Goal: Information Seeking & Learning: Learn about a topic

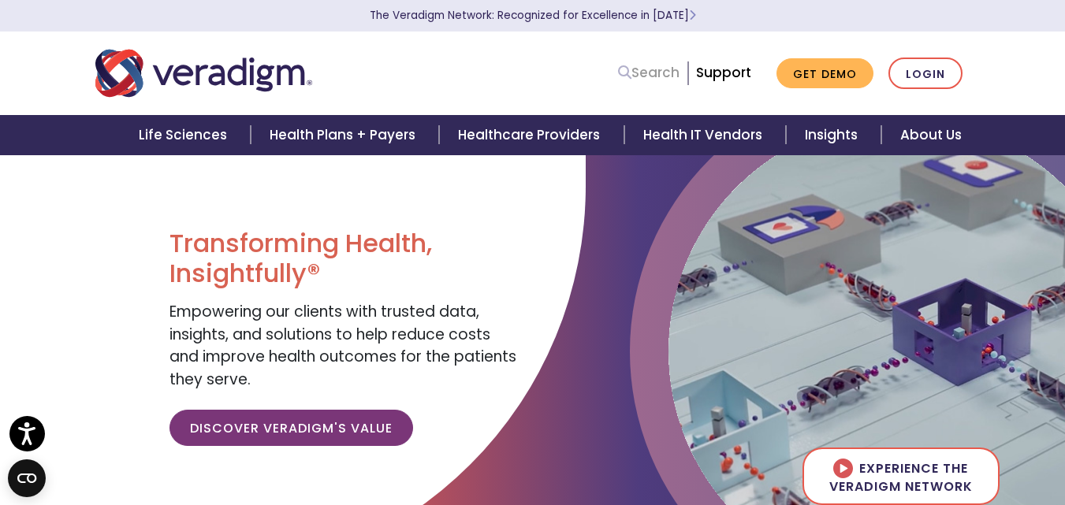
click at [661, 79] on link "Search" at bounding box center [648, 72] width 61 height 21
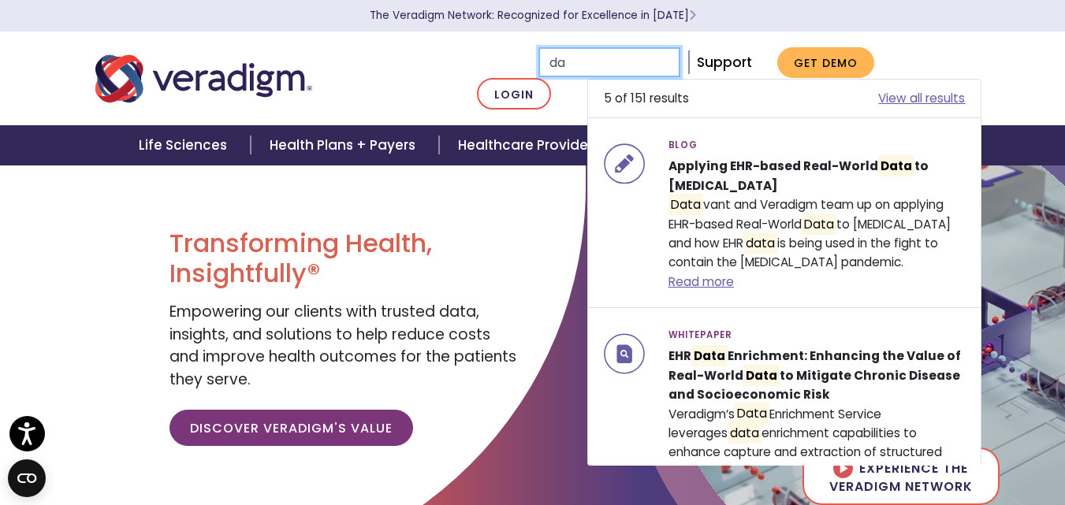
type input "d"
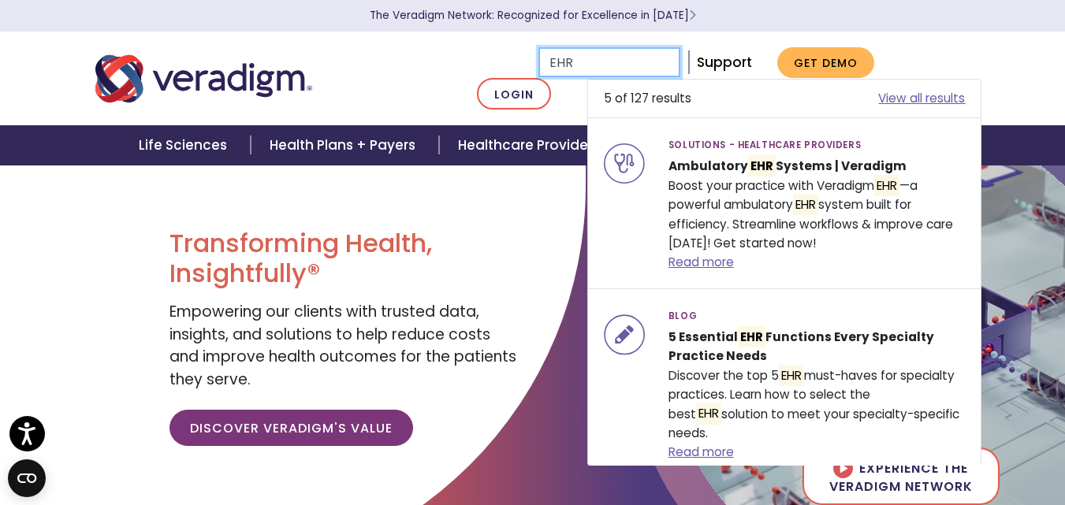
type input "EHR"
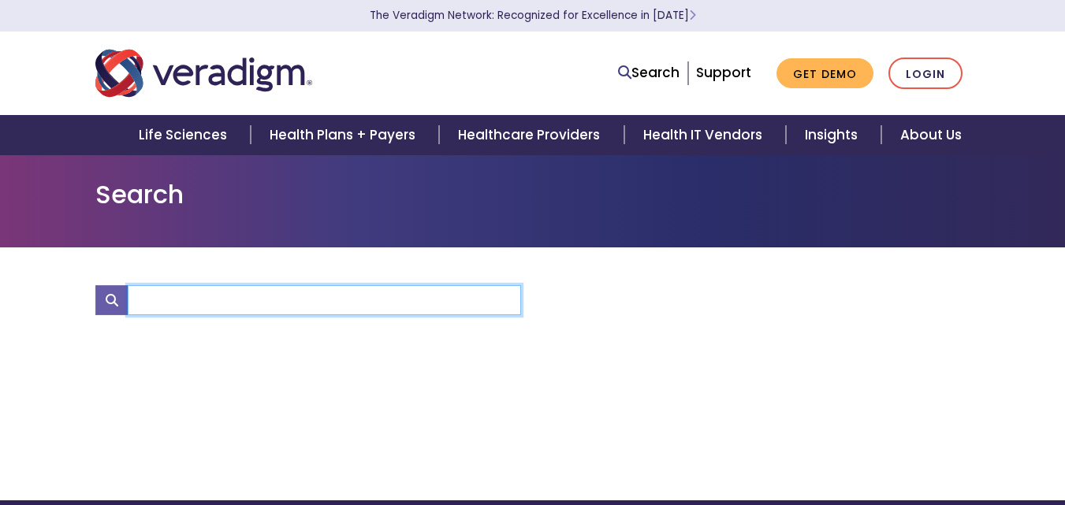
click at [168, 304] on input "Search" at bounding box center [324, 300] width 393 height 30
type input "EHR"
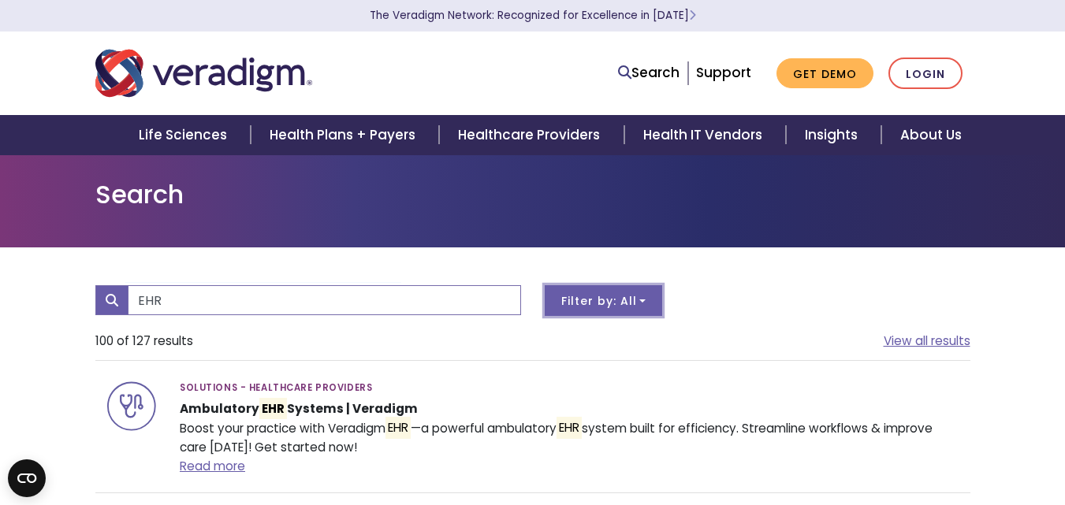
click at [640, 308] on button "Filter by: All" at bounding box center [604, 300] width 118 height 31
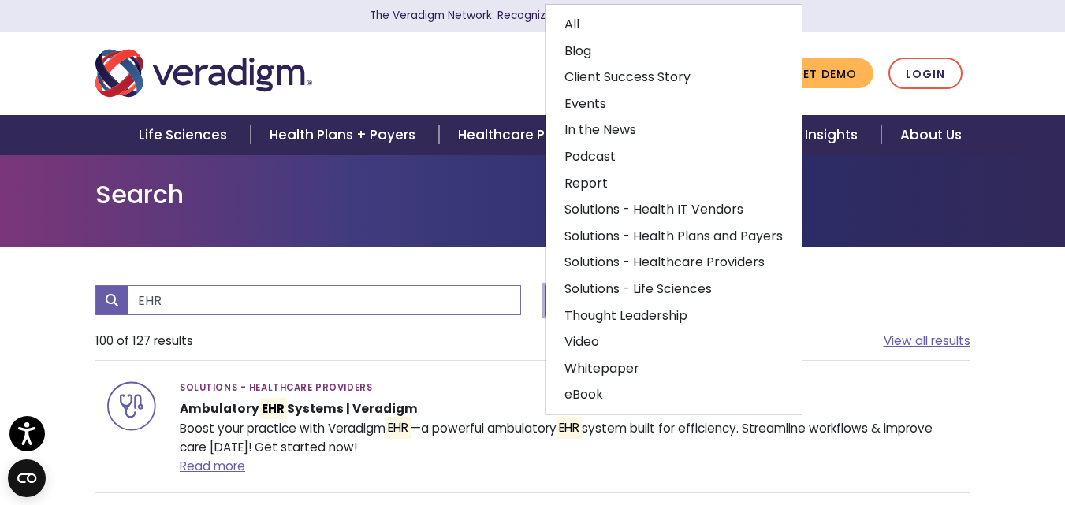
drag, startPoint x: 100, startPoint y: 245, endPoint x: 85, endPoint y: 199, distance: 48.1
click at [85, 199] on div "Search" at bounding box center [532, 200] width 1065 height 93
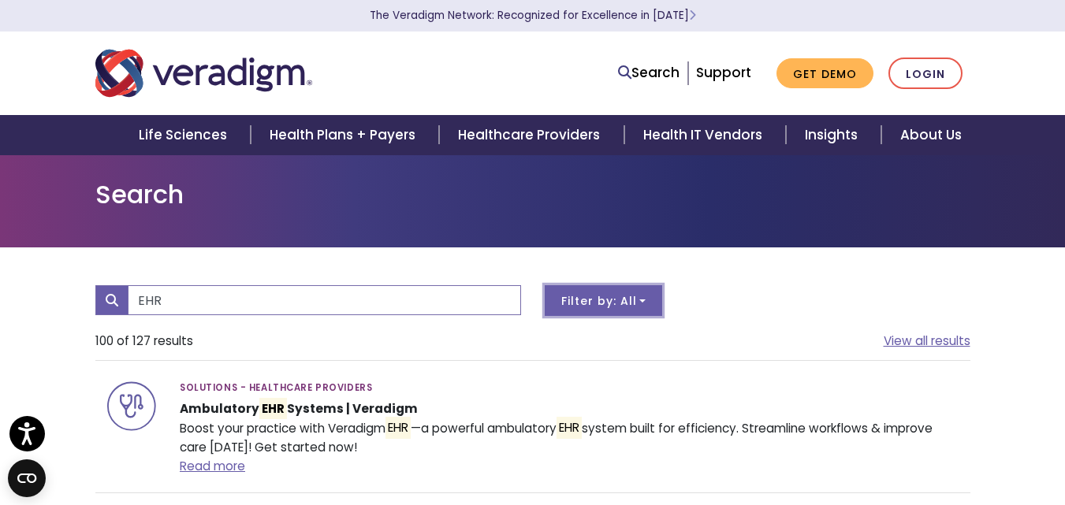
click at [615, 292] on button "Filter by: All" at bounding box center [604, 300] width 118 height 31
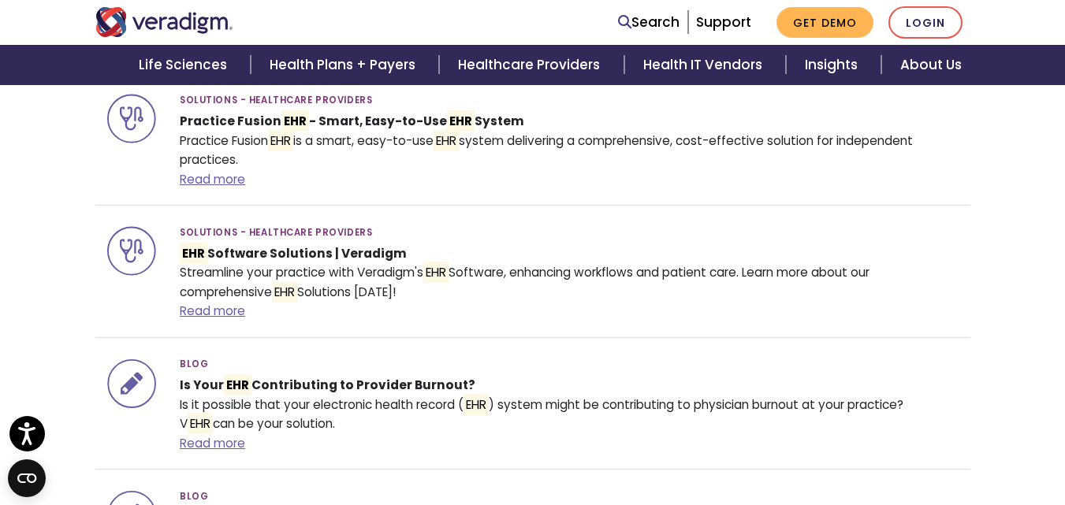
scroll to position [631, 0]
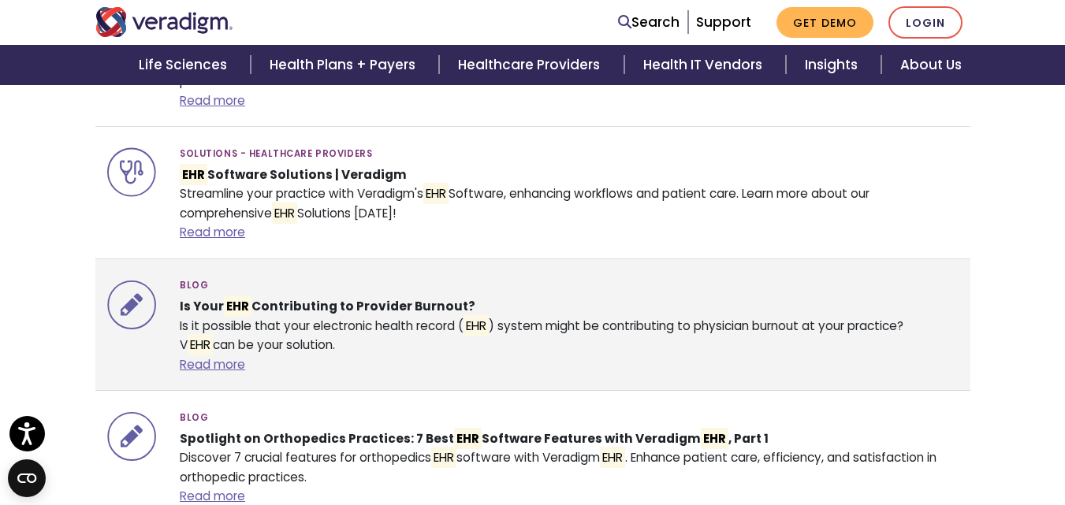
click at [340, 298] on strong "Is Your EHR Contributing to Provider Burnout?" at bounding box center [328, 306] width 296 height 21
